Goal: Check status: Check status

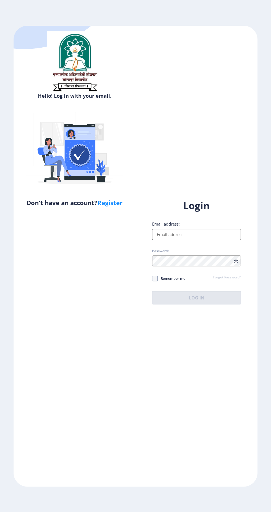
click at [203, 240] on input "Email address:" at bounding box center [196, 234] width 89 height 11
type input "Yusufbhaganagari2009@gmail.com"
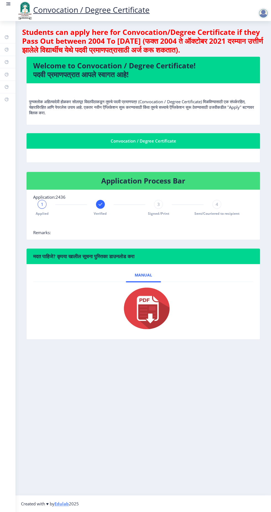
click at [187, 140] on div "Convocation / Degree Certificate" at bounding box center [143, 141] width 220 height 7
click at [158, 141] on div "Convocation / Degree Certificate" at bounding box center [143, 141] width 220 height 7
click at [7, 6] on rect at bounding box center [9, 4] width 6 height 6
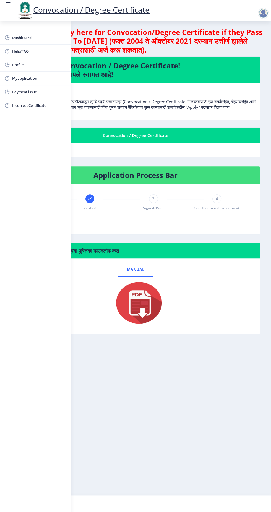
click at [36, 76] on span "Myapplication" at bounding box center [39, 78] width 54 height 7
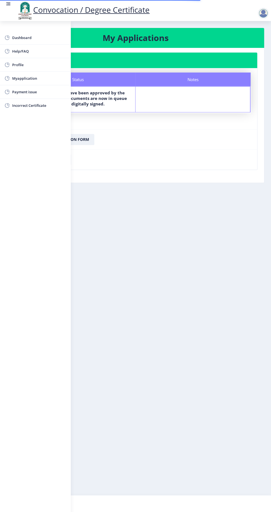
click at [162, 287] on nb-layout-column "My Applications Application 2436 Status Notes Status Your documents have been a…" at bounding box center [135, 258] width 271 height 474
click at [10, 5] on rect at bounding box center [8, 5] width 4 height 1
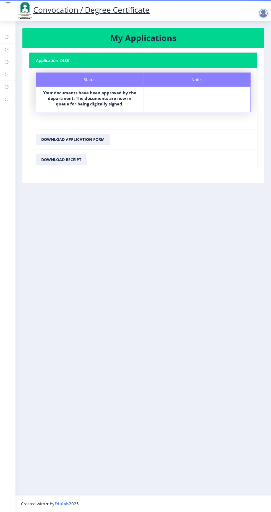
copy b "documents have been approved by the department. The documents are now in queue …"
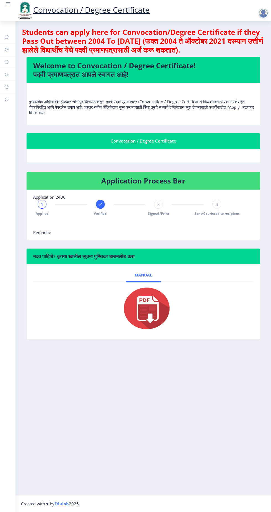
click at [8, 4] on rect at bounding box center [8, 4] width 3 height 1
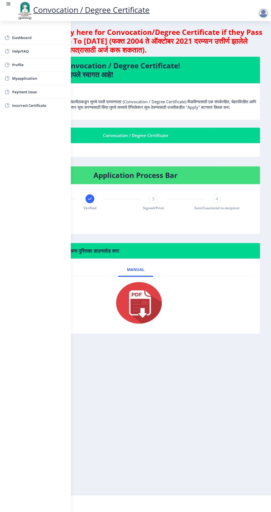
click at [38, 80] on span "Myapplication" at bounding box center [39, 78] width 54 height 7
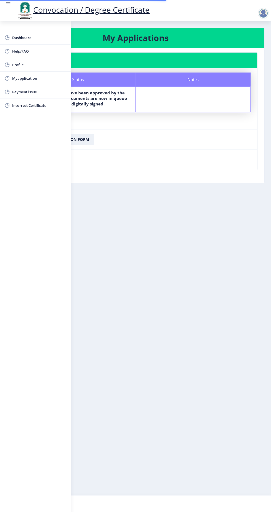
click at [182, 240] on nb-layout-column "My Applications Application 2436 Status Notes Status Your documents have been a…" at bounding box center [135, 258] width 271 height 474
click at [10, 3] on rect at bounding box center [9, 4] width 6 height 6
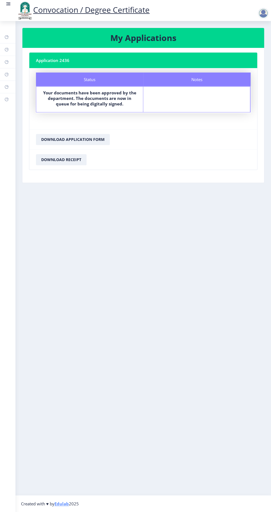
click at [256, 14] on nb-action at bounding box center [264, 13] width 24 height 7
click at [265, 10] on div at bounding box center [263, 13] width 11 height 11
click at [203, 306] on nb-layout-column "My Applications Application 2436 Status Notes Status Your documents have been a…" at bounding box center [144, 258] width 256 height 474
